Goal: Task Accomplishment & Management: Use online tool/utility

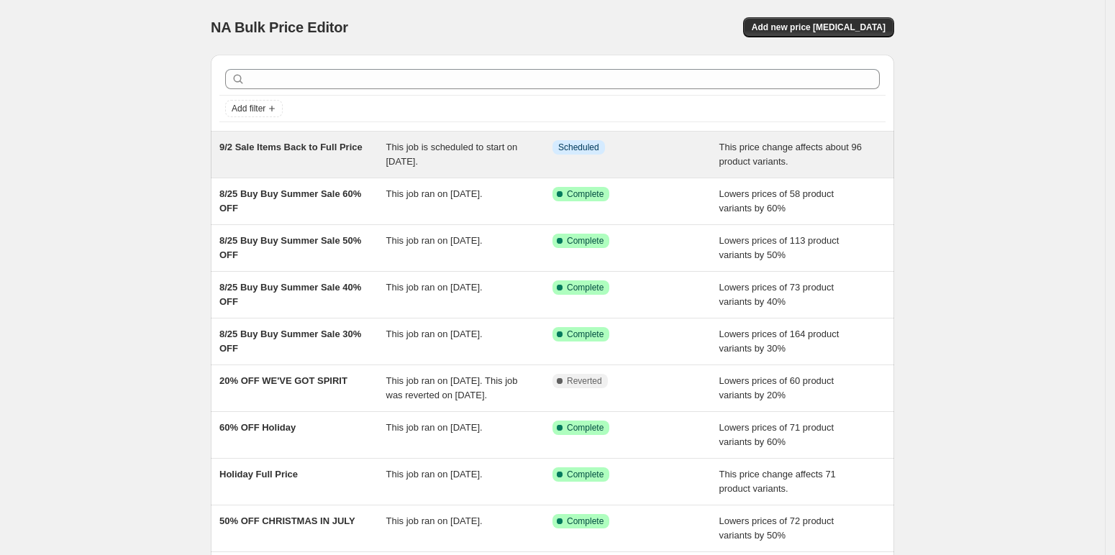
click at [256, 145] on span "9/2 Sale Items Back to Full Price" at bounding box center [290, 147] width 143 height 11
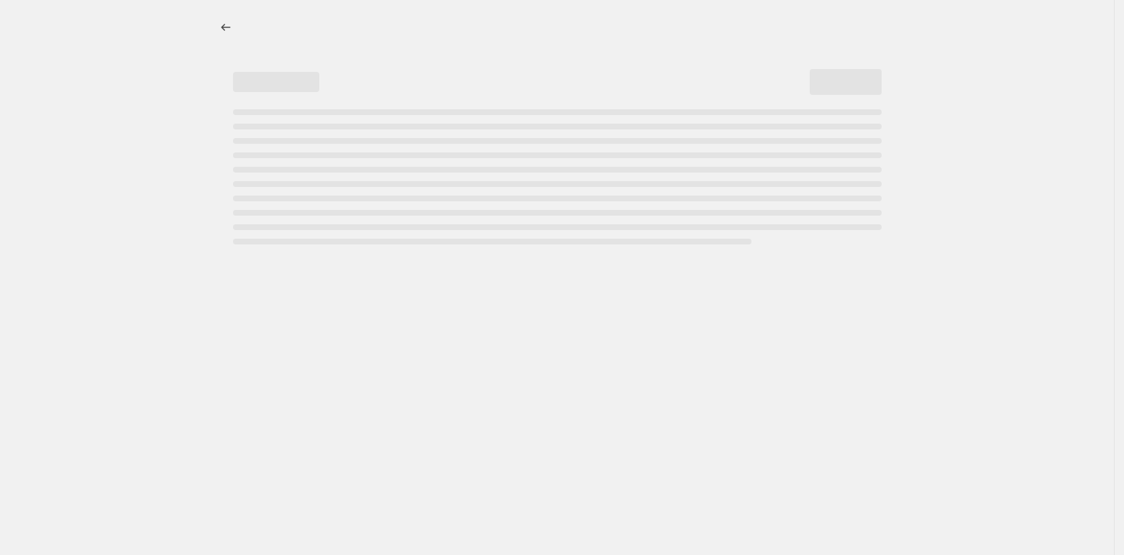
select select "ecap"
select select "remove"
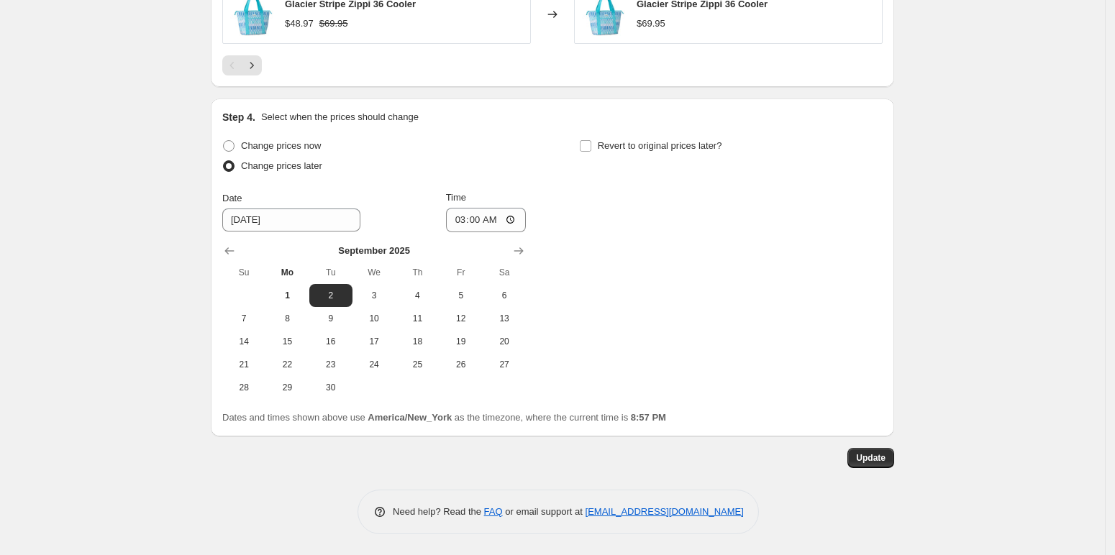
scroll to position [1181, 0]
